Goal: Task Accomplishment & Management: Manage account settings

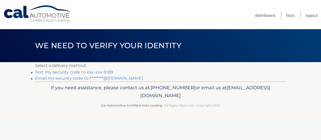
click at [61, 72] on link "Text my security code to xxx-xxx-9189" at bounding box center [74, 72] width 78 height 5
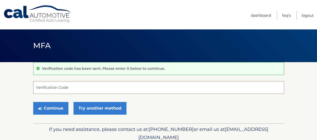
click at [59, 88] on input "Verification Code" at bounding box center [158, 87] width 251 height 13
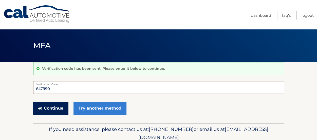
type input "647990"
click at [51, 110] on button "Continue" at bounding box center [50, 108] width 35 height 13
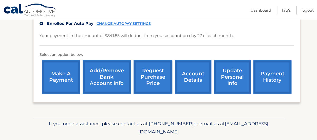
scroll to position [181, 0]
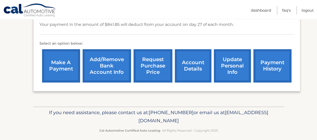
click at [197, 64] on link "account details" at bounding box center [193, 65] width 36 height 33
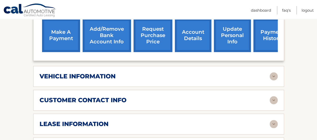
scroll to position [191, 0]
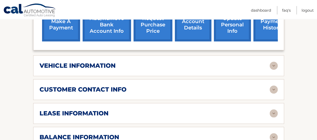
click at [191, 89] on div "customer contact info" at bounding box center [155, 90] width 230 height 8
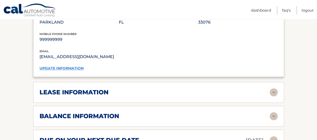
scroll to position [312, 0]
click at [191, 89] on div "lease information" at bounding box center [155, 92] width 230 height 8
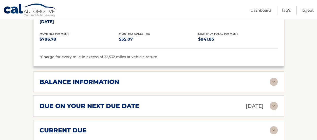
scroll to position [443, 0]
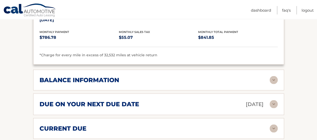
click at [274, 77] on img at bounding box center [274, 80] width 8 height 8
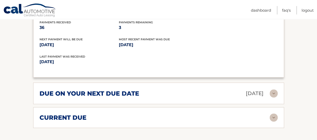
scroll to position [556, 0]
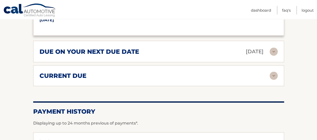
click at [273, 74] on img at bounding box center [274, 76] width 8 height 8
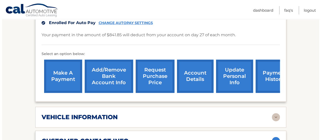
scroll to position [140, 0]
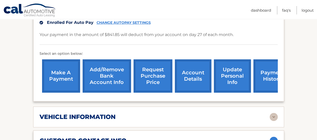
click at [154, 76] on link "request purchase price" at bounding box center [153, 75] width 39 height 33
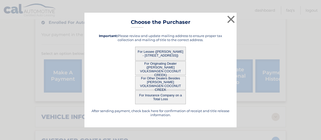
click at [163, 49] on button "For Lessee (OLESYA KONOVALOVA - 11350 FAIRFIELD ST, , PARKLAND, FL 33076)" at bounding box center [160, 54] width 51 height 14
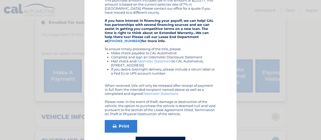
scroll to position [111, 0]
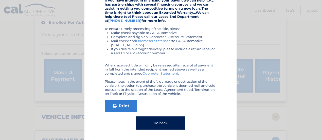
click at [159, 125] on button "Go back" at bounding box center [160, 122] width 49 height 13
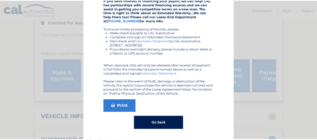
scroll to position [0, 0]
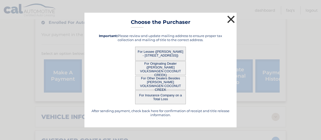
click at [227, 21] on button "×" at bounding box center [231, 19] width 10 height 10
